Goal: Check status: Check status

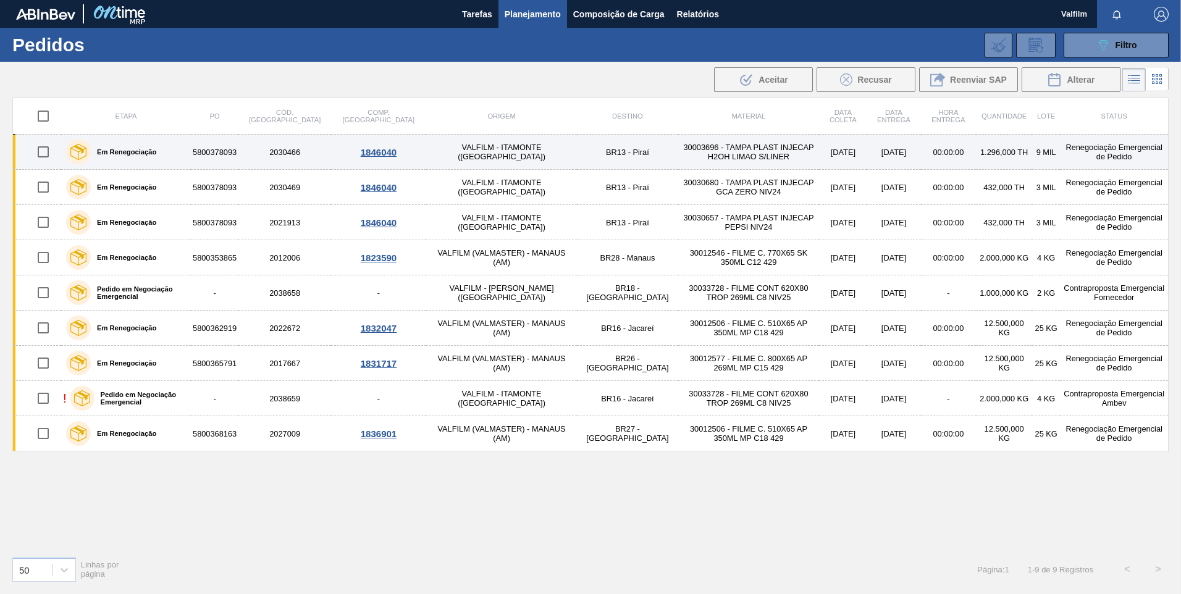
click at [577, 148] on td "BR13 - Piraí" at bounding box center [627, 152] width 101 height 35
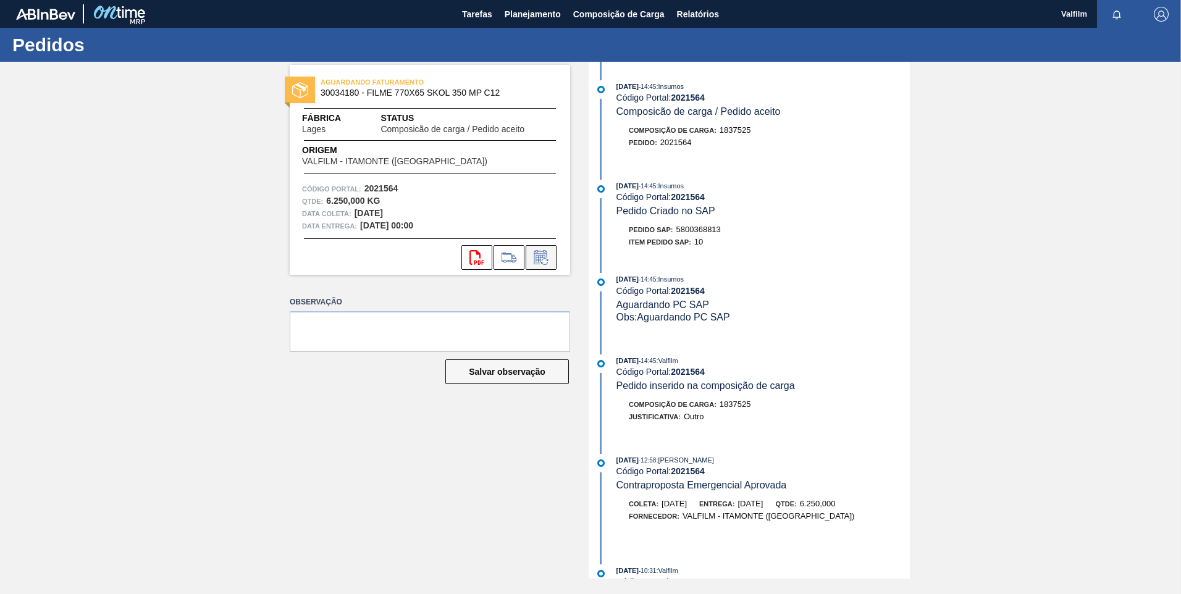
click at [539, 258] on icon at bounding box center [541, 257] width 20 height 15
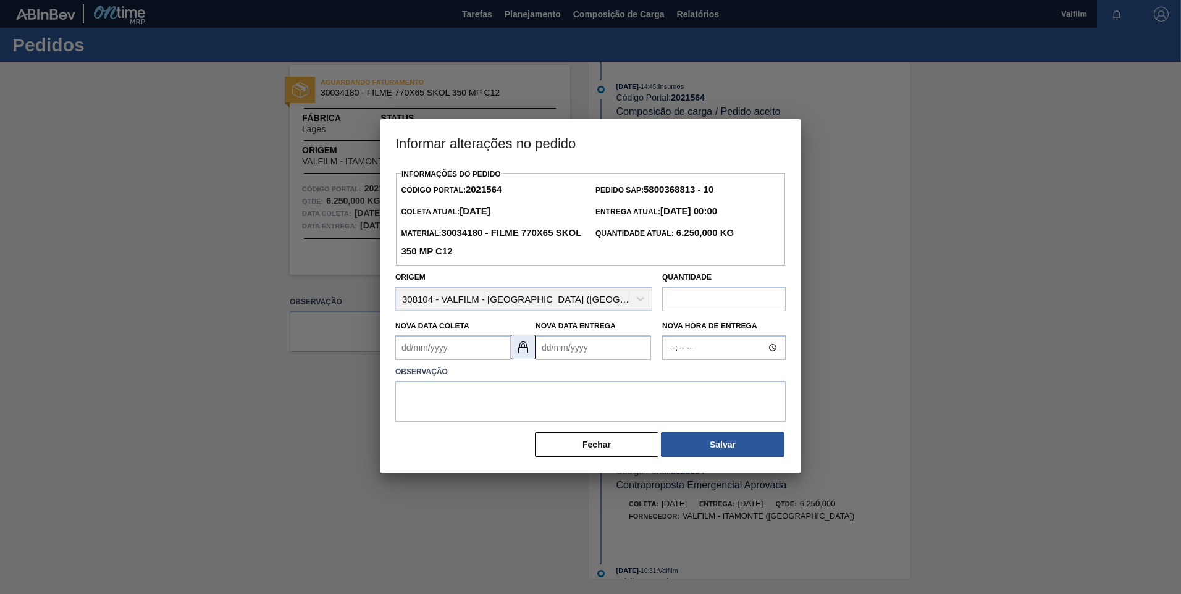
click at [516, 353] on img at bounding box center [523, 347] width 15 height 15
click at [426, 352] on Coleta2021564 "Nova Data Coleta" at bounding box center [452, 347] width 115 height 25
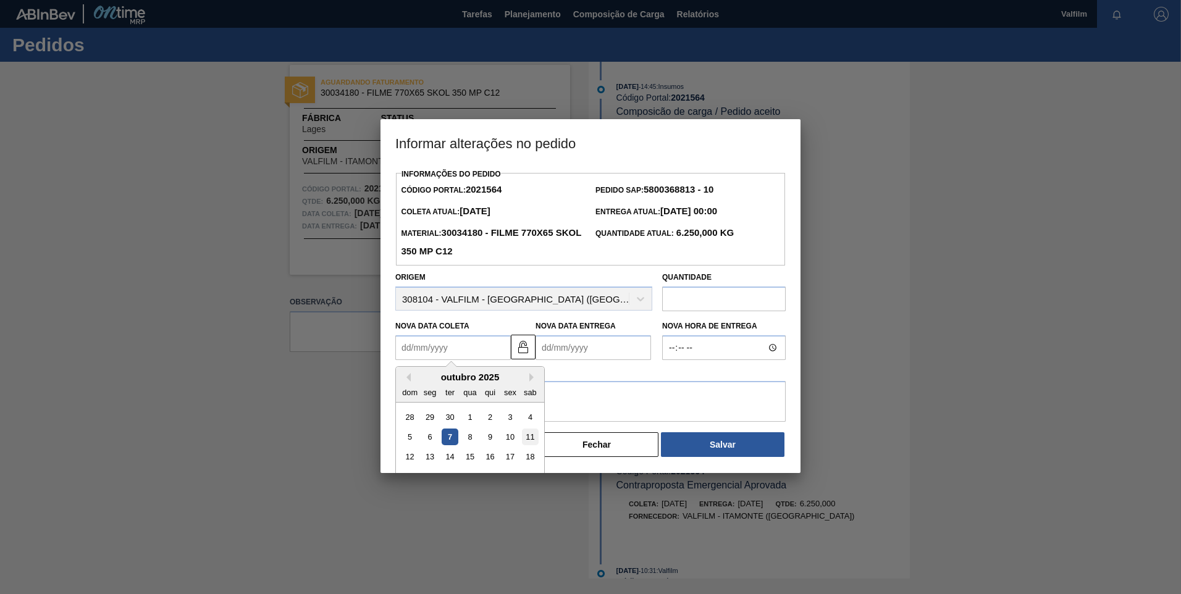
click at [535, 435] on div "11" at bounding box center [530, 437] width 17 height 17
type Coleta2021564 "[DATE]"
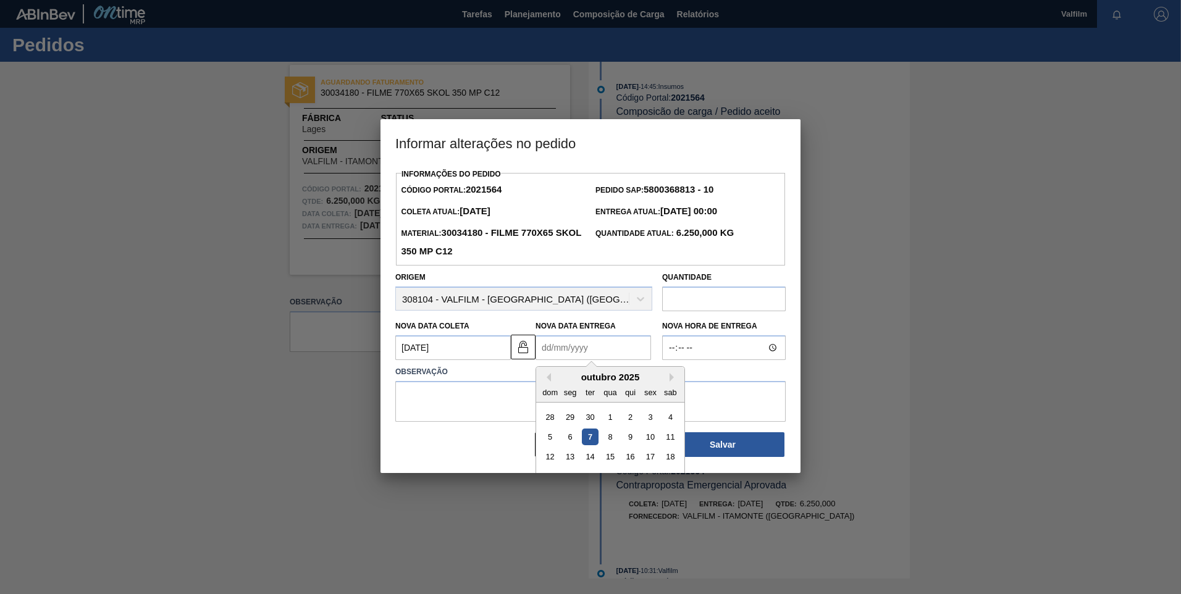
click at [555, 353] on Entrega2021564 "Nova Data Entrega" at bounding box center [592, 347] width 115 height 25
click at [577, 460] on div "13" at bounding box center [570, 457] width 17 height 17
type Entrega2021564 "[DATE]"
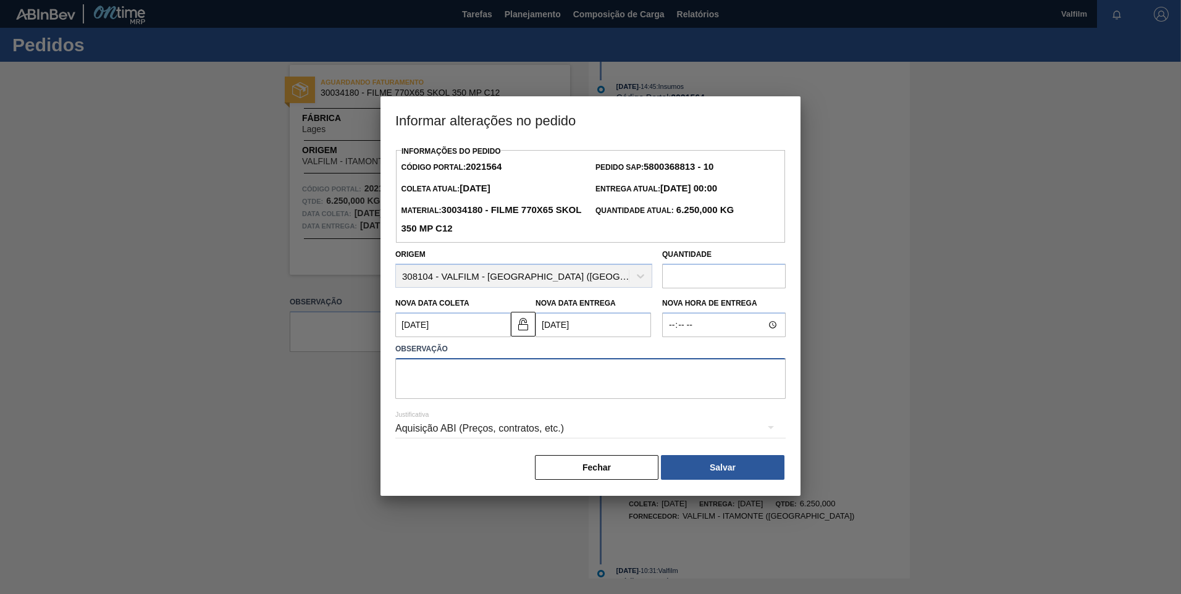
click at [532, 393] on textarea at bounding box center [590, 378] width 390 height 41
type textarea "Atraso informado via e-mail ([PERSON_NAME] - Comercial Itamonte)"
click at [546, 426] on div "Aquisição ABI (Preços, contratos, etc.)" at bounding box center [590, 428] width 390 height 35
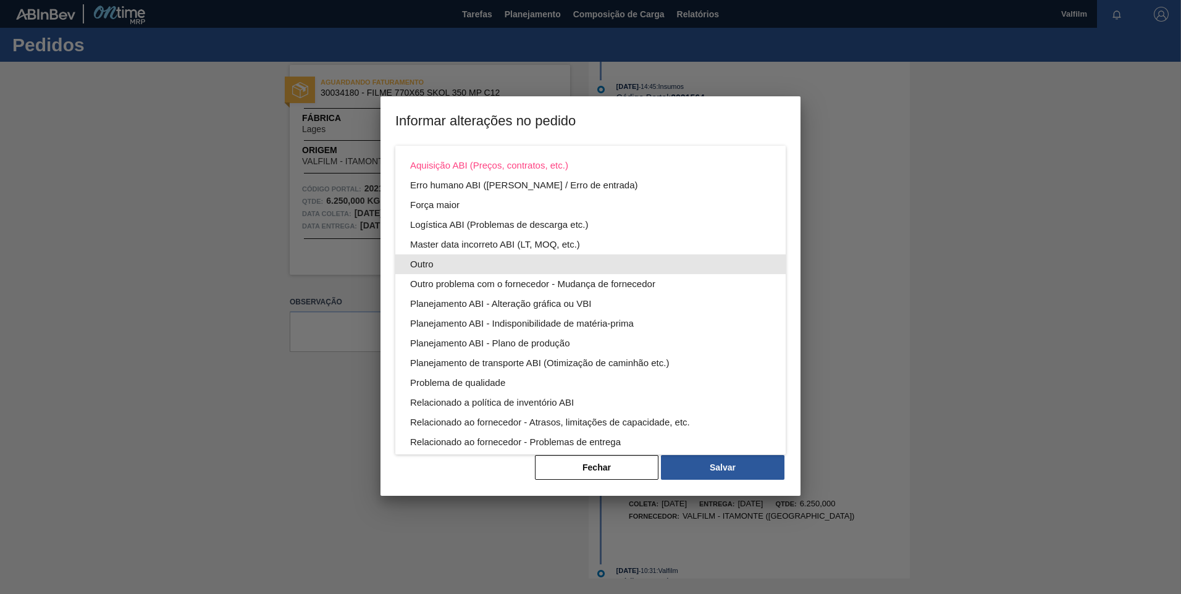
click at [502, 263] on div "Outro" at bounding box center [590, 264] width 361 height 20
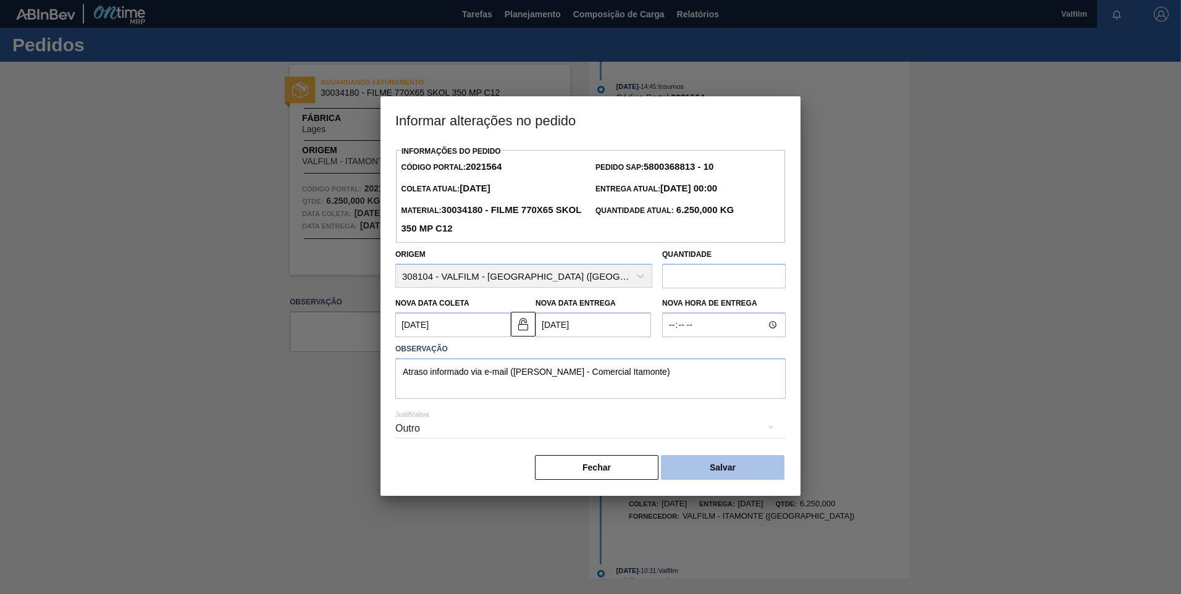
click at [733, 463] on button "Salvar" at bounding box center [723, 467] width 124 height 25
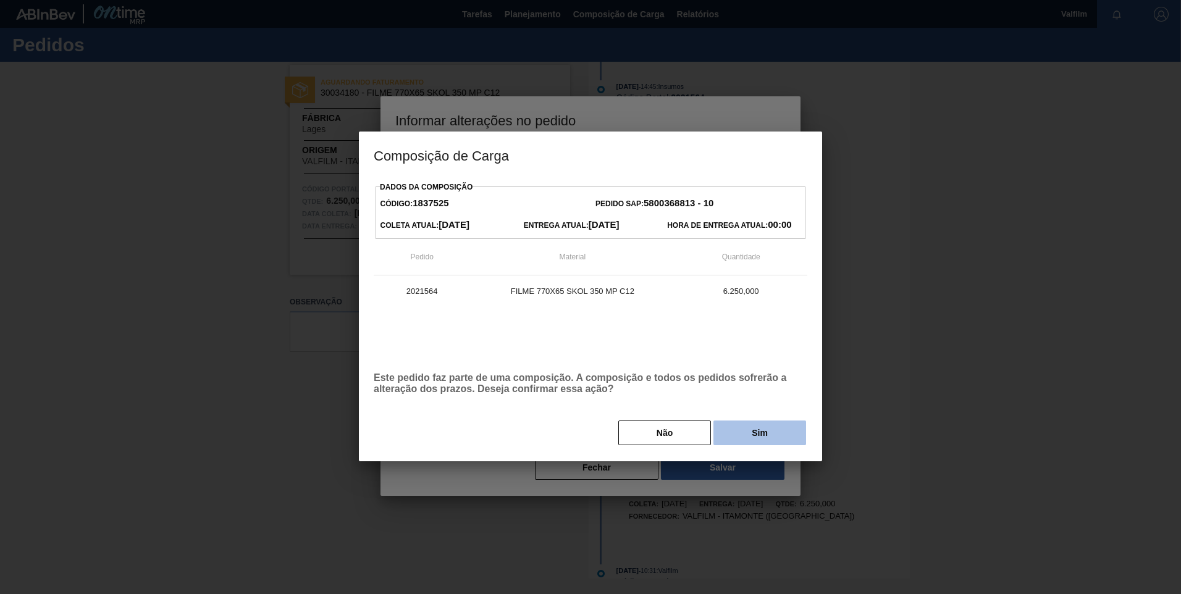
click at [768, 435] on button "Sim" at bounding box center [759, 433] width 93 height 25
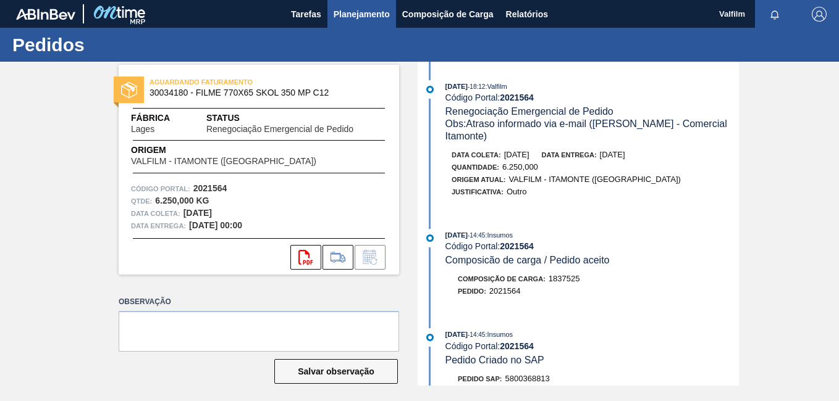
click at [345, 7] on span "Planejamento" at bounding box center [362, 14] width 56 height 15
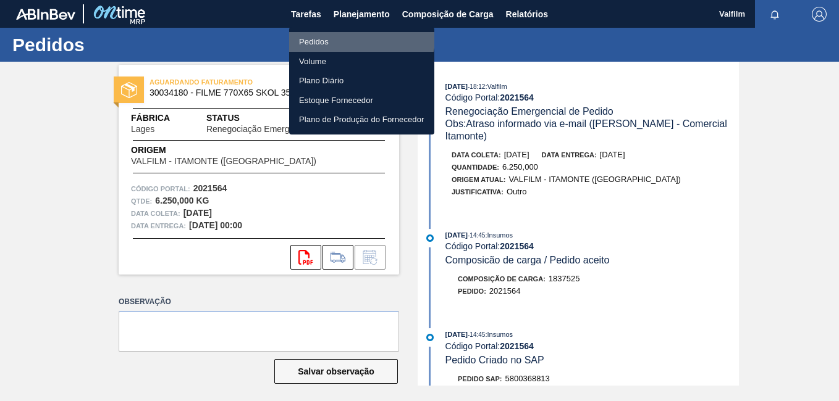
click at [338, 32] on li "Pedidos" at bounding box center [361, 42] width 145 height 20
